Goal: Task Accomplishment & Management: Manage account settings

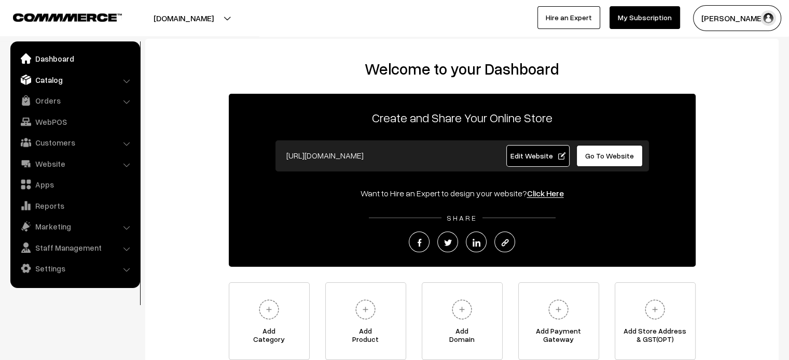
drag, startPoint x: 0, startPoint y: 0, endPoint x: 48, endPoint y: 74, distance: 88.2
click at [48, 74] on link "Catalog" at bounding box center [74, 80] width 123 height 19
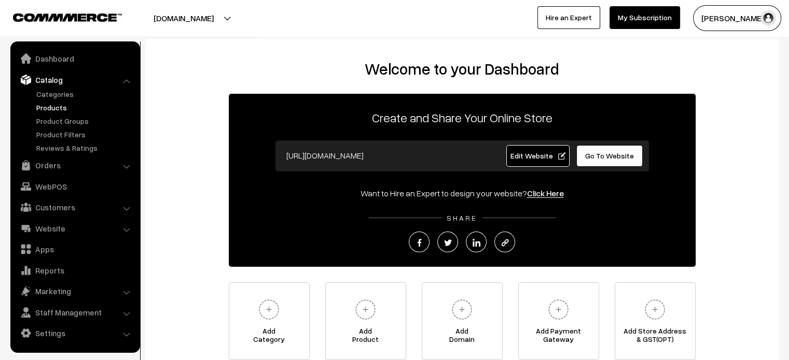
click at [52, 111] on link "Products" at bounding box center [85, 107] width 103 height 11
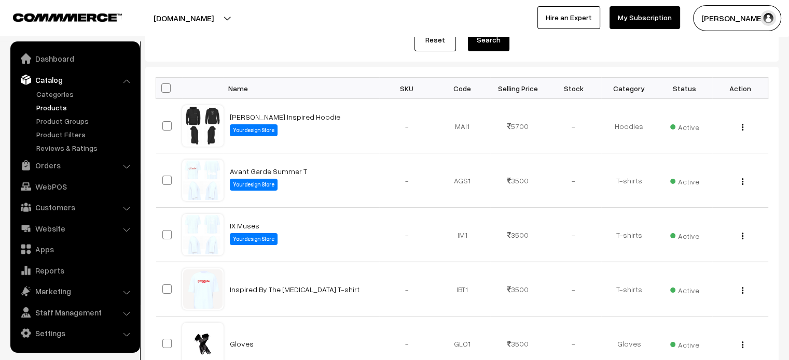
scroll to position [134, 0]
click at [740, 125] on div "View" at bounding box center [739, 125] width 43 height 11
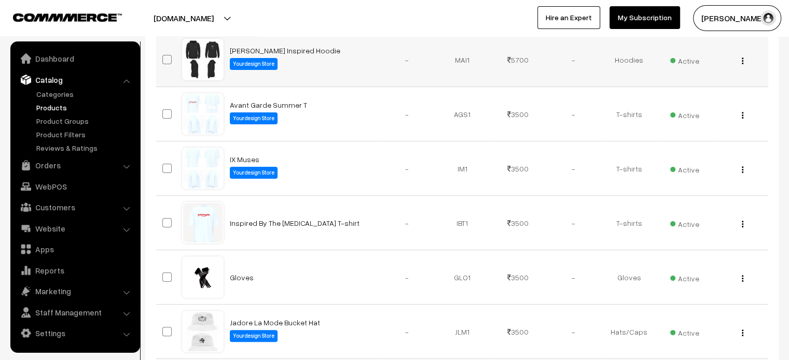
scroll to position [201, 0]
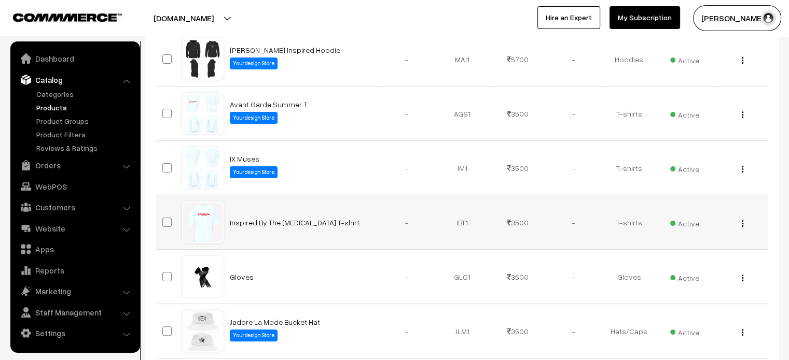
click at [741, 221] on button "button" at bounding box center [742, 223] width 3 height 8
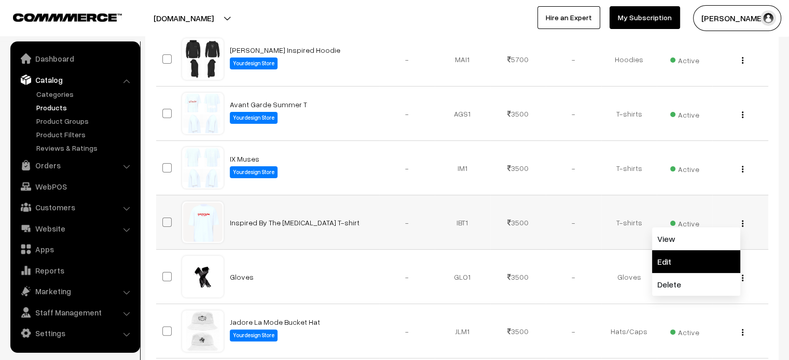
click at [692, 260] on link "Edit" at bounding box center [696, 261] width 88 height 23
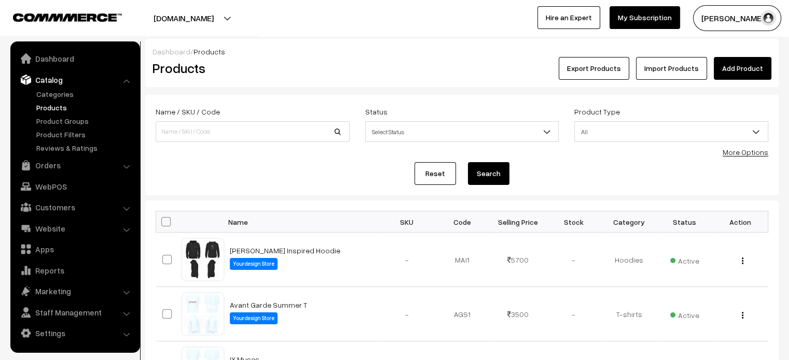
click at [249, 16] on button "shvan.commmerce.com" at bounding box center [183, 18] width 133 height 26
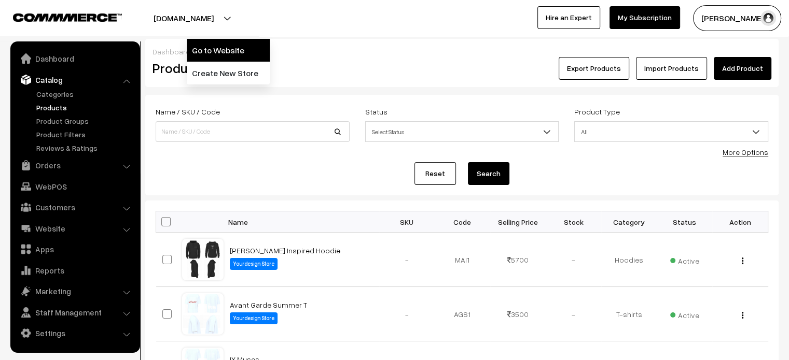
click at [248, 55] on link "Go to Website" at bounding box center [228, 50] width 83 height 23
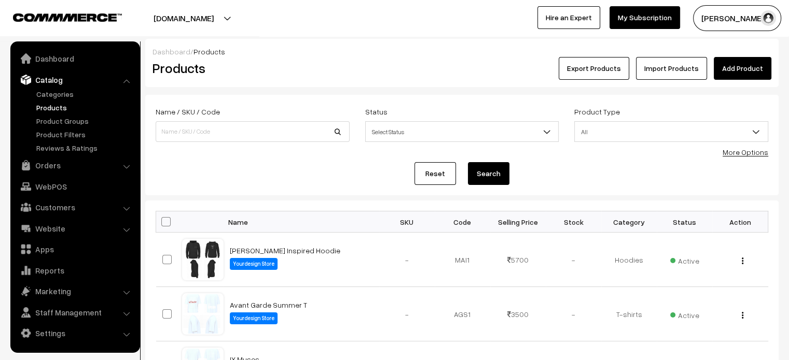
click at [250, 12] on button "shvan.commmerce.com" at bounding box center [183, 18] width 133 height 26
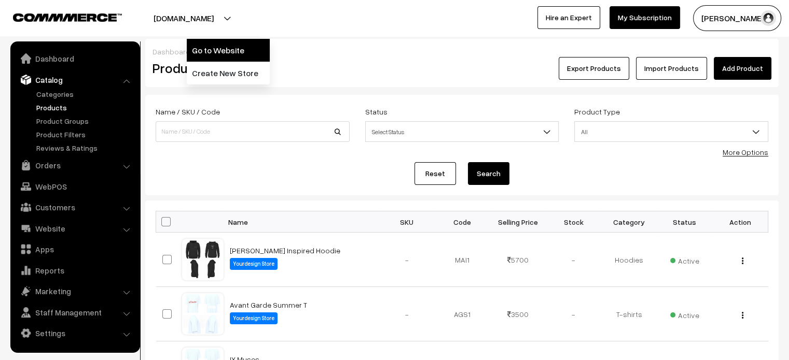
click at [234, 53] on link "Go to Website" at bounding box center [228, 50] width 83 height 23
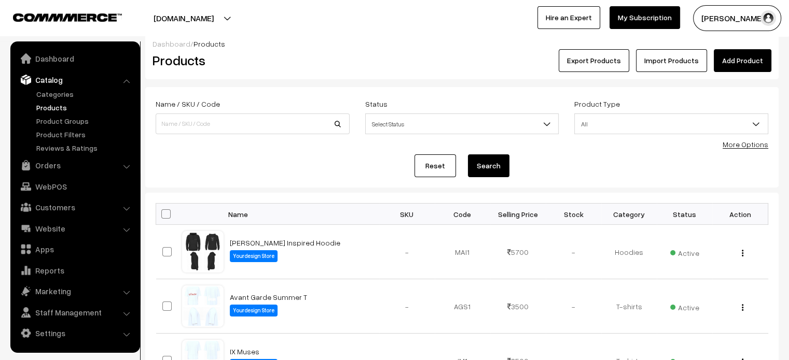
scroll to position [8, 0]
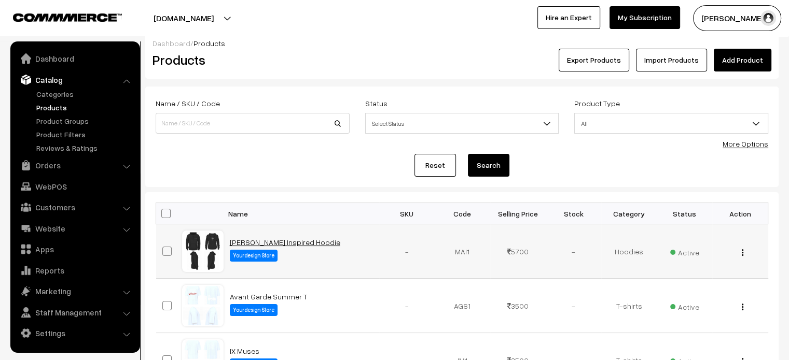
click at [264, 240] on link "Marcus Aurelius Inspired Hoodie" at bounding box center [285, 242] width 110 height 9
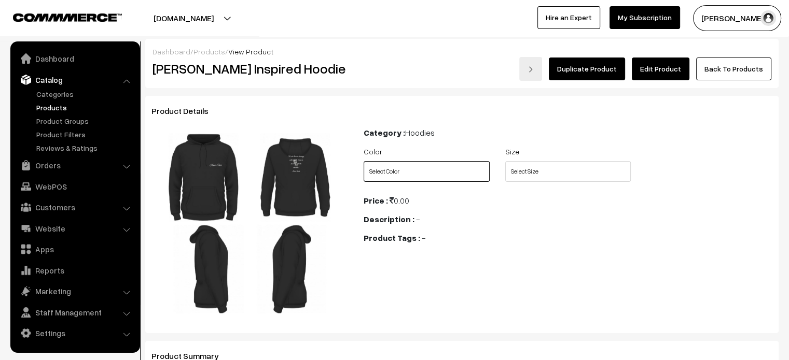
click at [405, 167] on select "Select Color Black" at bounding box center [426, 171] width 126 height 21
select select "MAI1_79J"
click at [363, 161] on select "Select Color Black" at bounding box center [426, 171] width 126 height 21
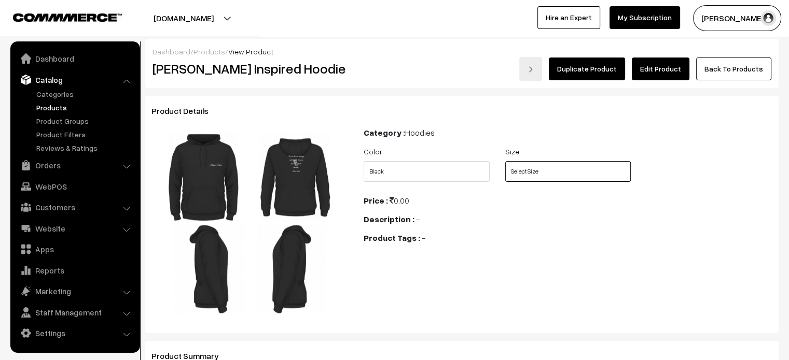
click at [566, 170] on select "Select Size S M L XL XXL" at bounding box center [568, 171] width 126 height 21
select select "MAI1_XJ2"
click at [505, 161] on select "Select Size S M L XL XXL" at bounding box center [568, 171] width 126 height 21
click at [671, 73] on link "Edit Product" at bounding box center [660, 69] width 58 height 23
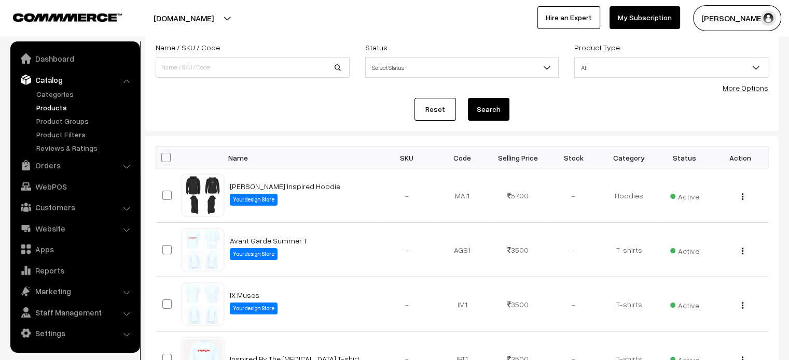
scroll to position [66, 0]
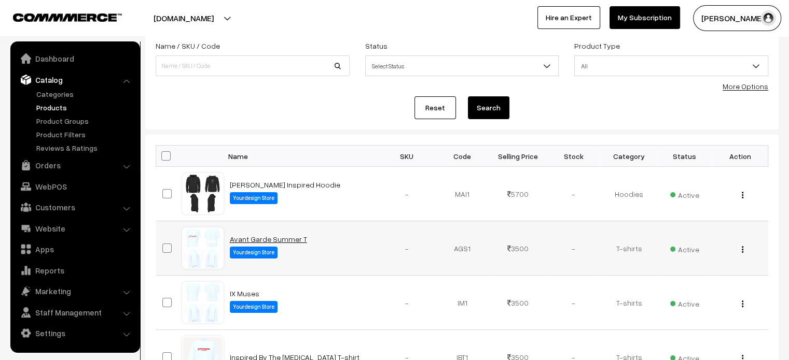
click at [261, 240] on link "Avant Garde Summer T" at bounding box center [268, 239] width 77 height 9
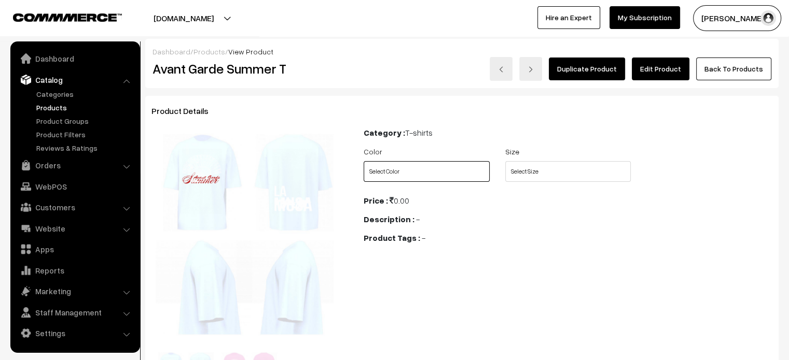
click at [475, 176] on select "Select Color White Soft Pink" at bounding box center [426, 171] width 126 height 21
select select "AGS1_XCB"
click at [363, 161] on select "Select Color White Soft Pink" at bounding box center [426, 171] width 126 height 21
click at [557, 160] on div "Size Select Size S M L XL XXL XS" at bounding box center [568, 163] width 142 height 37
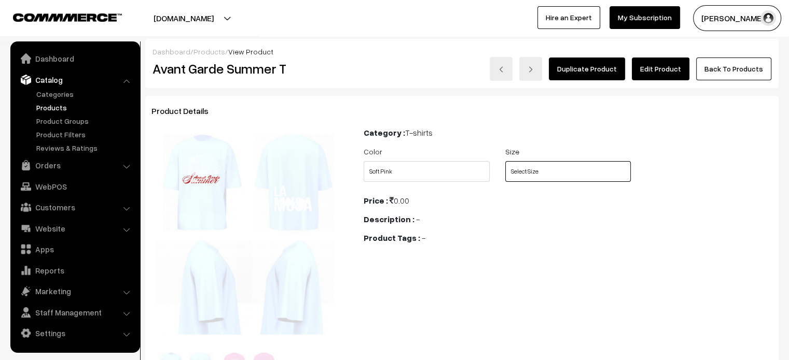
click at [552, 170] on select "Select Size S M L XL XXL XS" at bounding box center [568, 171] width 126 height 21
click at [505, 161] on select "Select Size S M L XL XXL XS" at bounding box center [568, 171] width 126 height 21
click at [540, 174] on select "Select Size S M L XL XXL XS" at bounding box center [568, 171] width 126 height 21
select select "AGS1_TBF"
click at [505, 161] on select "Select Size S M L XL XXL XS" at bounding box center [568, 171] width 126 height 21
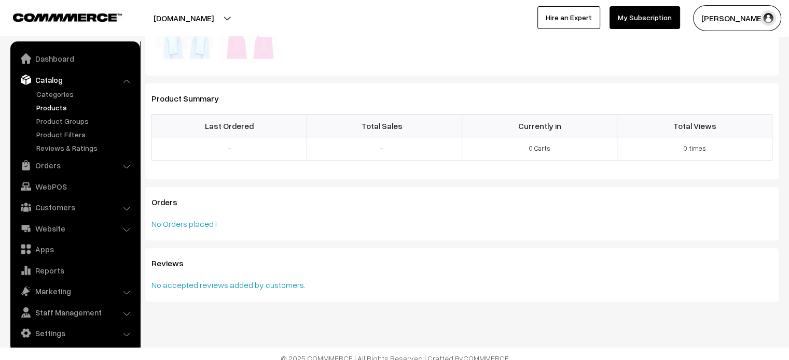
scroll to position [367, 0]
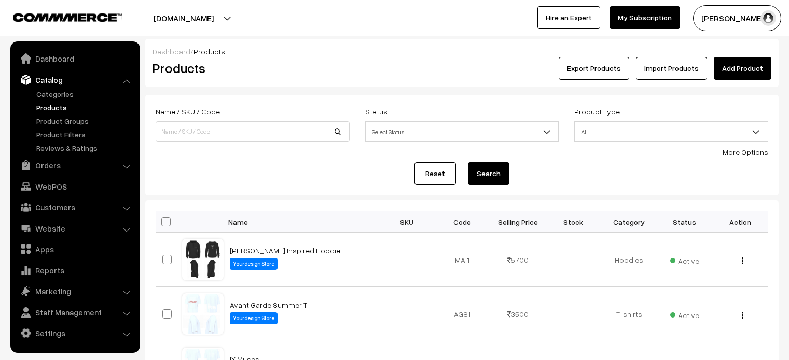
scroll to position [66, 0]
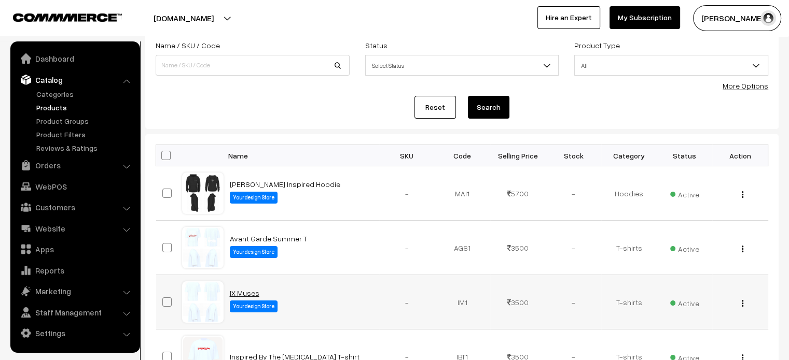
click at [245, 291] on link "IX Muses" at bounding box center [245, 293] width 30 height 9
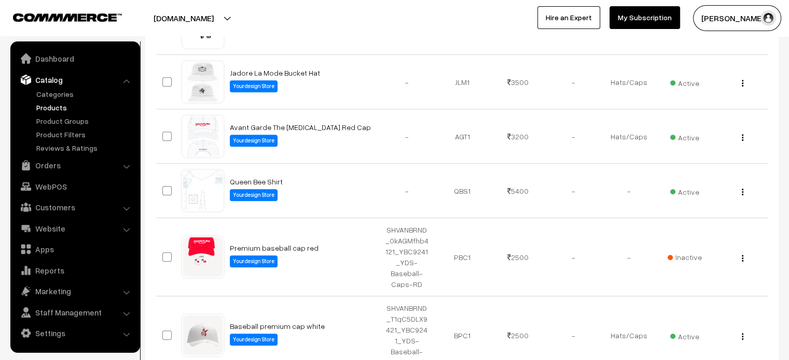
scroll to position [459, 0]
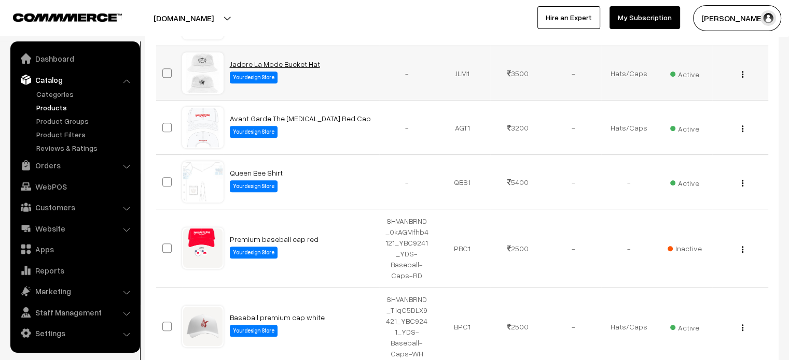
click at [270, 60] on link "Jadore La Mode Bucket Hat" at bounding box center [275, 64] width 90 height 9
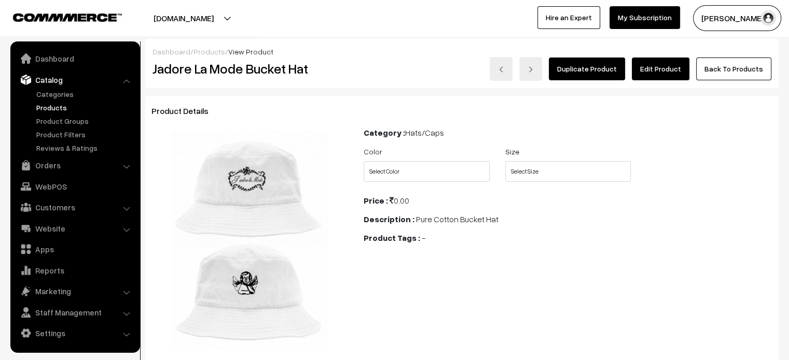
scroll to position [33, 0]
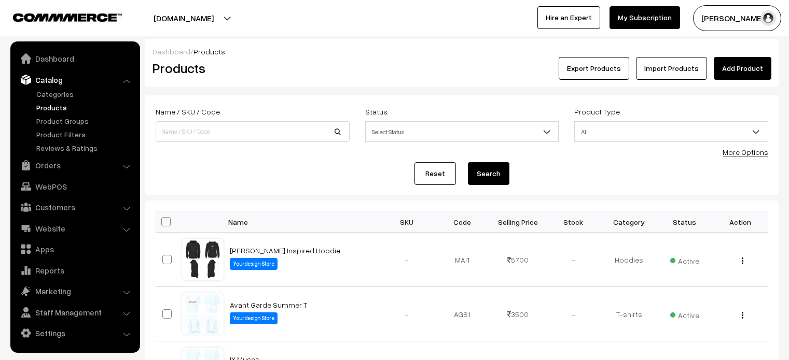
scroll to position [459, 0]
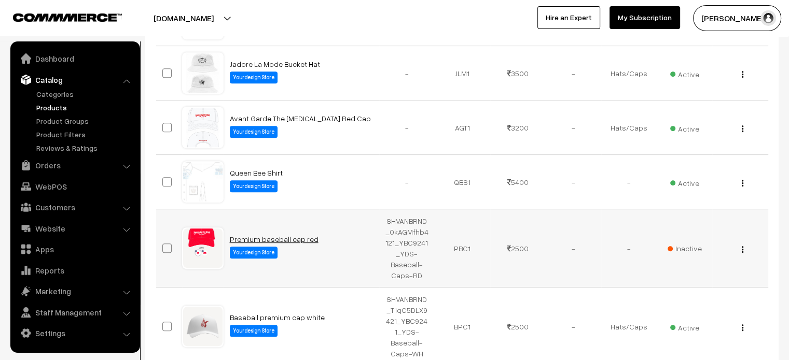
click at [260, 235] on link "Premium baseball cap red" at bounding box center [274, 239] width 89 height 9
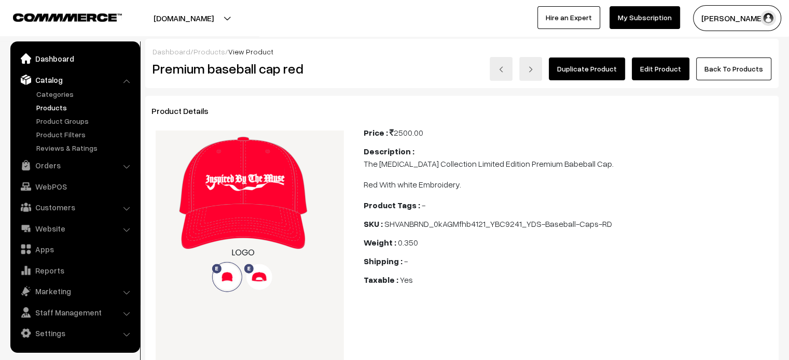
click at [63, 61] on link "Dashboard" at bounding box center [74, 58] width 123 height 19
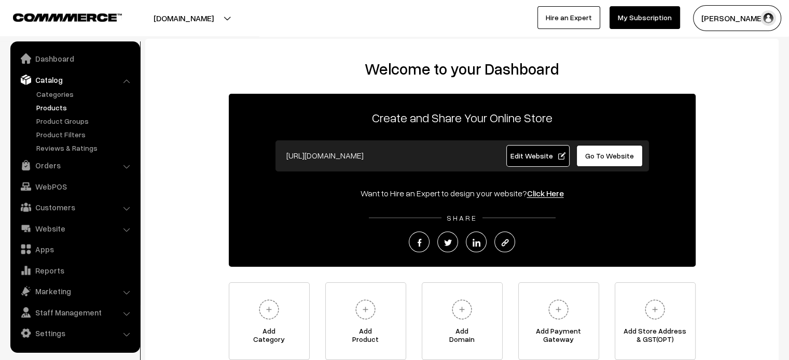
click at [56, 107] on link "Products" at bounding box center [85, 107] width 103 height 11
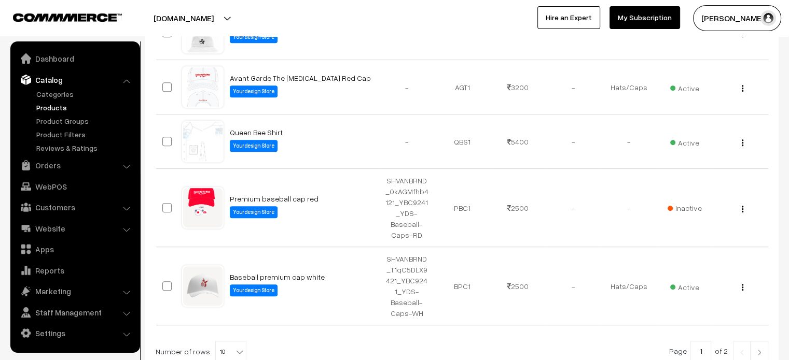
scroll to position [500, 0]
click at [266, 132] on link "Queen Bee Shirt" at bounding box center [256, 132] width 53 height 9
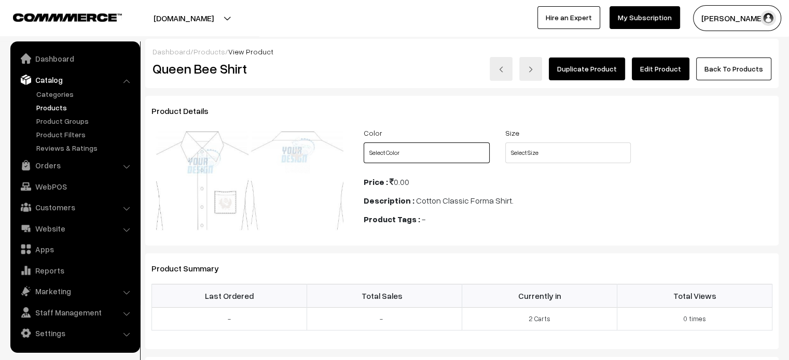
click at [442, 152] on select "Select Color White" at bounding box center [426, 153] width 126 height 21
select select "QBS1_U7X"
click at [363, 143] on select "Select Color White" at bounding box center [426, 153] width 126 height 21
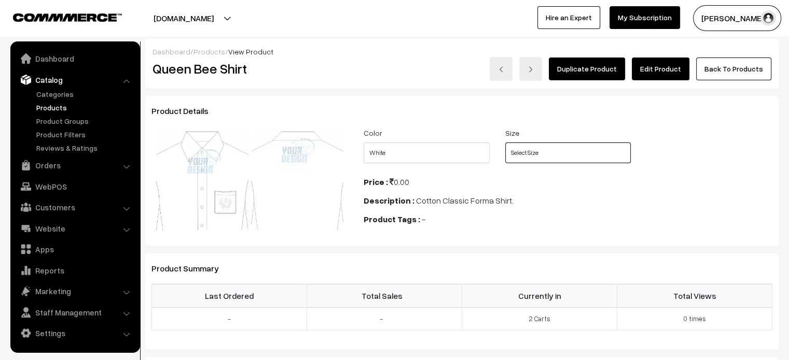
click at [589, 145] on select "Select Size S M L XL XXL 3XL XS" at bounding box center [568, 153] width 126 height 21
select select "QBS1_35V"
click at [505, 143] on select "Select Size S M L XL XXL 3XL XS" at bounding box center [568, 153] width 126 height 21
click at [704, 162] on div "Color Select Color White Size Select Size S M L XL XXL 3XL XS" at bounding box center [568, 147] width 424 height 43
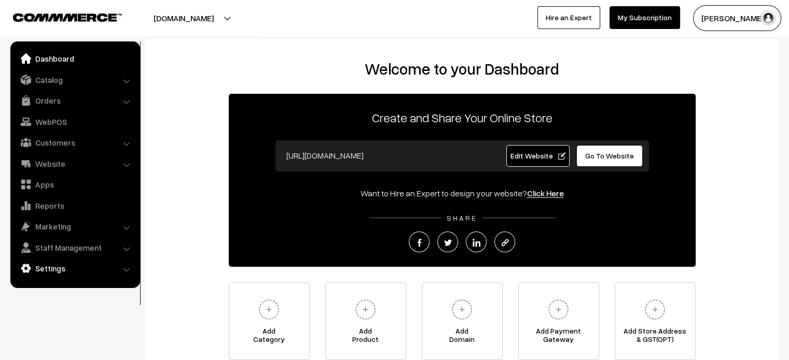
click at [75, 268] on link "Settings" at bounding box center [74, 268] width 123 height 19
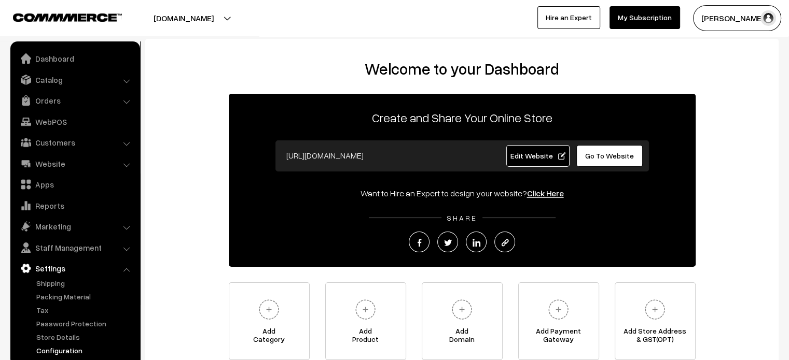
click at [67, 350] on link "Configuration" at bounding box center [85, 350] width 103 height 11
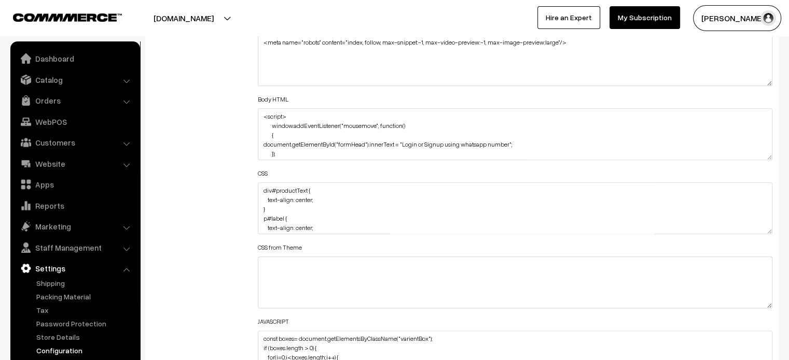
scroll to position [1189, 0]
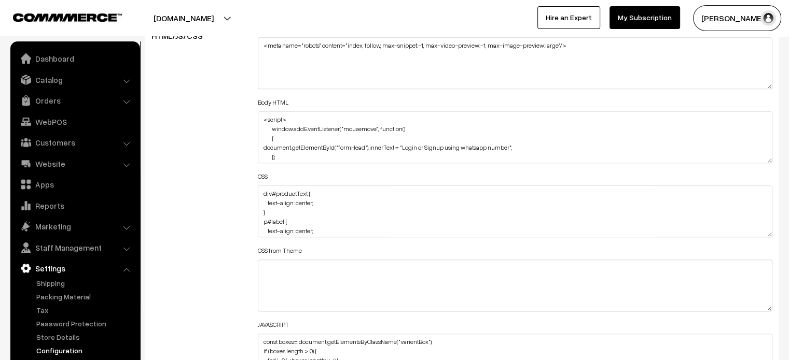
click at [255, 192] on div "Header HTML <meta name="robots" content="index, follow, max-snippet:-1, max-vid…" at bounding box center [515, 206] width 530 height 371
click at [261, 192] on textarea "div#productText { text-align: center; } p#label { text-align: center; } a.dropN…" at bounding box center [515, 212] width 515 height 52
paste textarea "@media (min-width: 1200px){ .oc-container { max-width: 1440px; } }"
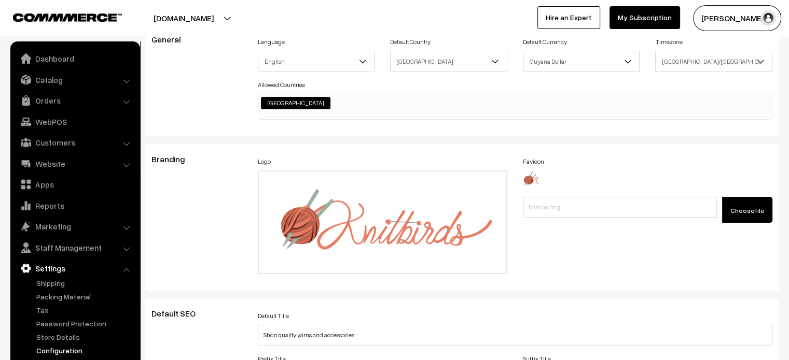
scroll to position [0, 0]
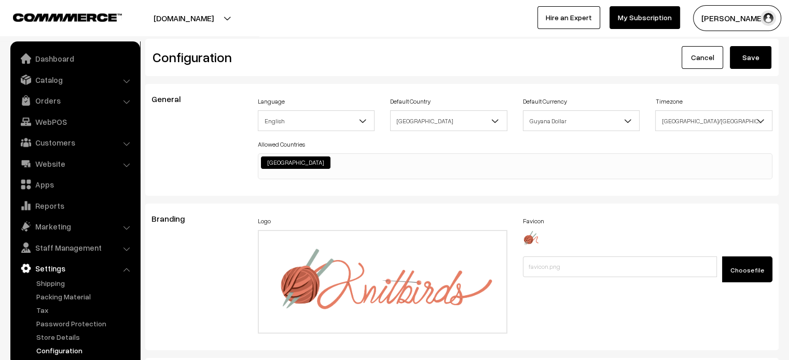
type textarea "@media (min-width: 1200px){ .oc-container { max-width: 1440px; } } div#productT…"
click at [747, 59] on button "Save" at bounding box center [749, 57] width 41 height 23
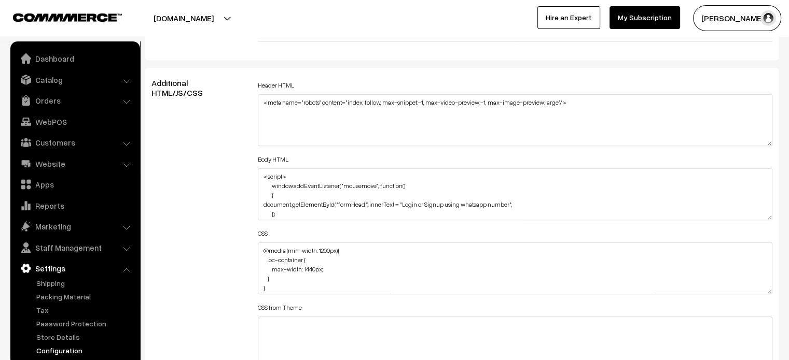
scroll to position [1130, 0]
drag, startPoint x: 274, startPoint y: 292, endPoint x: 256, endPoint y: 248, distance: 47.5
click at [256, 248] on div "Header HTML <meta name="robots" content="index, follow, max-snippet:-1, max-vid…" at bounding box center [515, 265] width 530 height 371
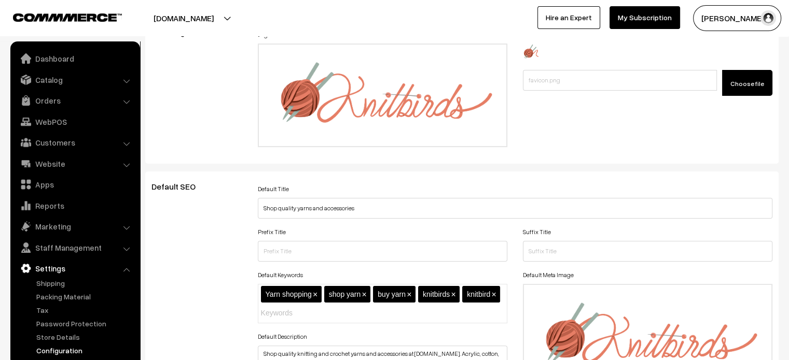
scroll to position [0, 0]
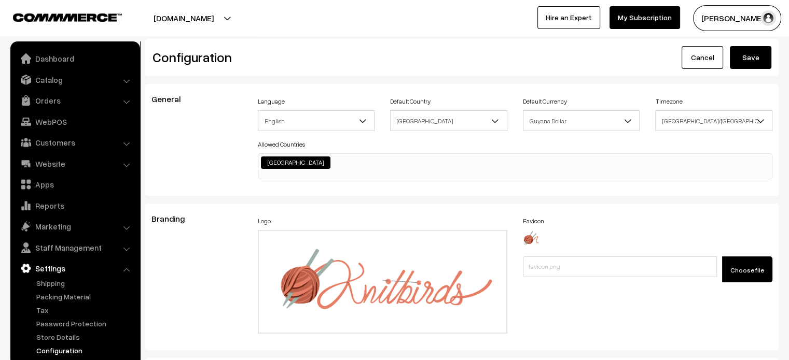
type textarea "div#productText { text-align: center; } p#label { text-align: center; } a.dropN…"
click at [746, 63] on button "Save" at bounding box center [749, 57] width 41 height 23
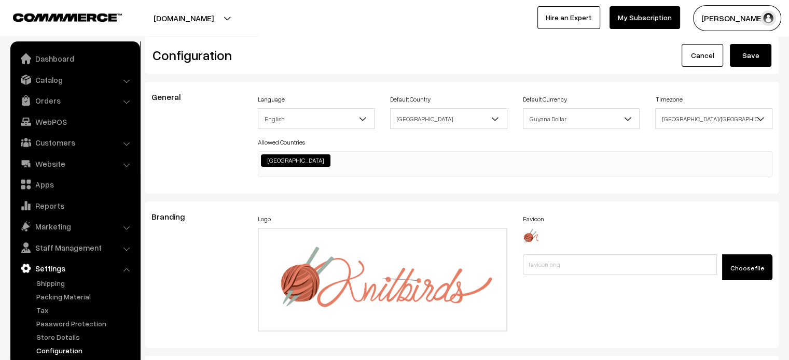
click at [215, 222] on div "Branding" at bounding box center [197, 275] width 106 height 126
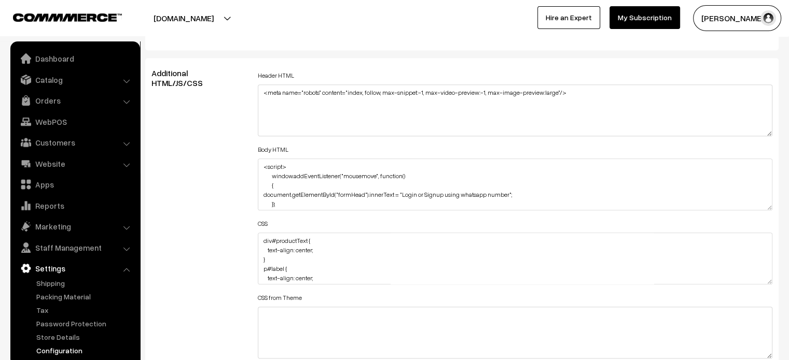
scroll to position [1142, 0]
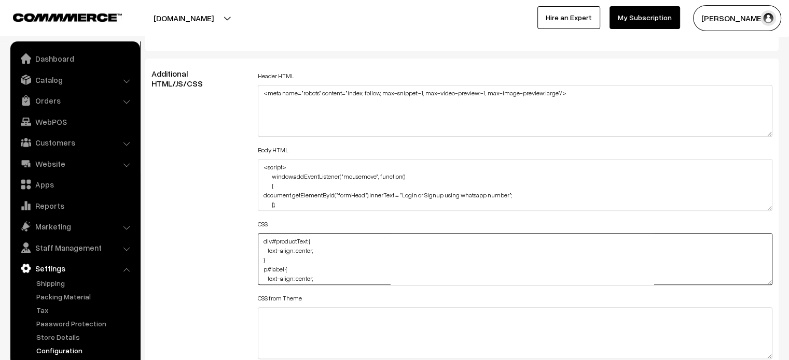
click at [262, 242] on textarea "div#productText { text-align: center; } p#label { text-align: center; } a.dropN…" at bounding box center [515, 259] width 515 height 52
paste textarea "@media (min-width: 1200px){ .oc-container { max-width: 1440px; } }"
drag, startPoint x: 305, startPoint y: 261, endPoint x: 321, endPoint y: 262, distance: 16.7
click at [321, 262] on textarea "div#productText { text-align: center; } p#label { text-align: center; } a.dropN…" at bounding box center [515, 259] width 515 height 52
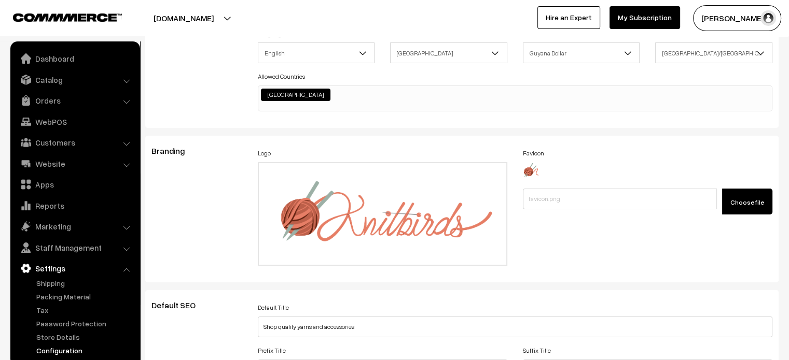
scroll to position [0, 0]
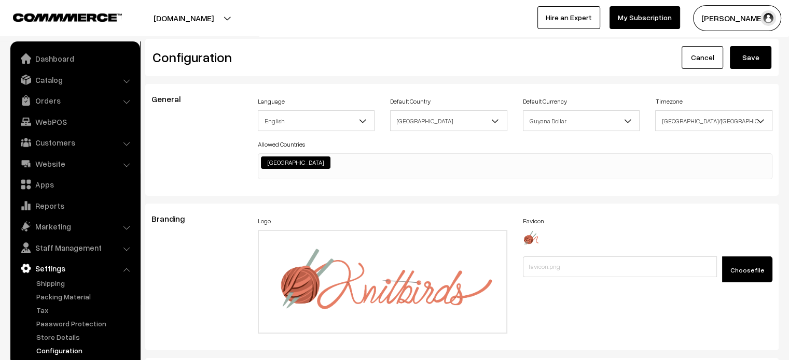
type textarea "@media (min-width: 1200px){ .oc-container { max-width: none; } } div#productTex…"
click at [758, 52] on button "Save" at bounding box center [749, 57] width 41 height 23
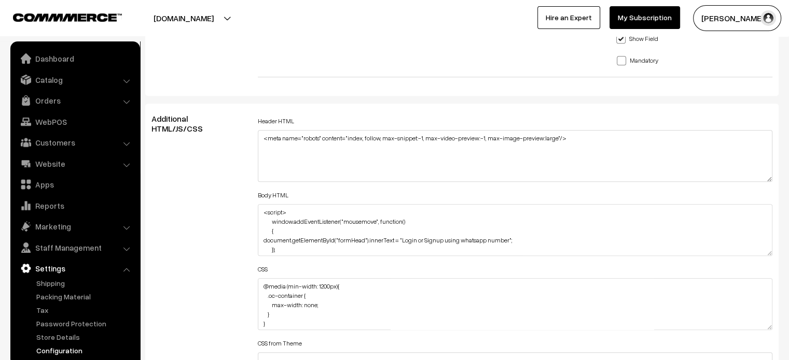
scroll to position [11, 0]
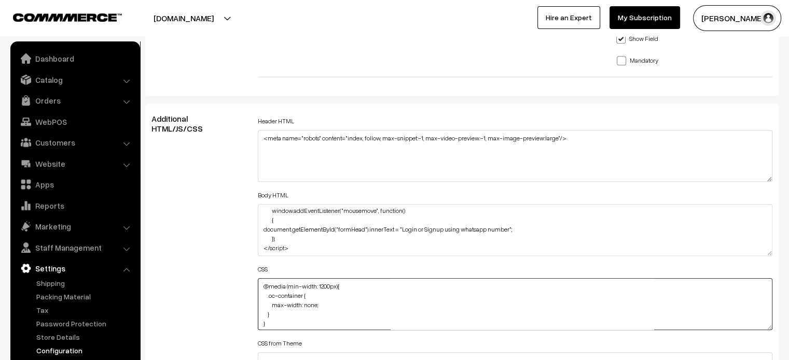
click at [265, 299] on textarea "@media (min-width: 1200px){ .oc-container { max-width: none; } } div#productTex…" at bounding box center [515, 304] width 515 height 52
paste textarea "product-list-container"
type textarea "@media (min-width: 1200px){ .product-list-container .oc-container { max-width: …"
click at [194, 252] on div "Additional HTML/JS/CSS" at bounding box center [197, 299] width 106 height 371
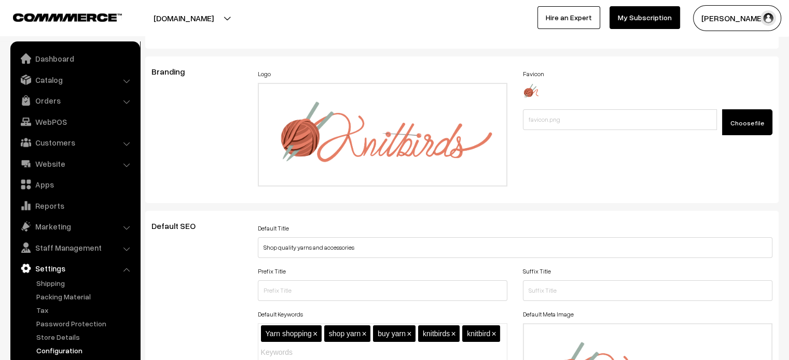
scroll to position [0, 0]
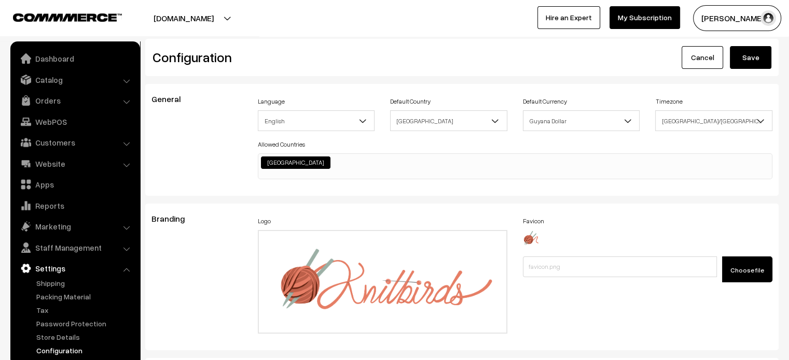
click at [742, 63] on button "Save" at bounding box center [749, 57] width 41 height 23
